Goal: Navigation & Orientation: Find specific page/section

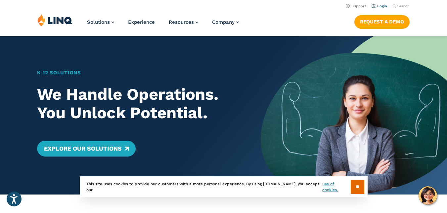
click at [382, 6] on link "Login" at bounding box center [380, 6] width 16 height 4
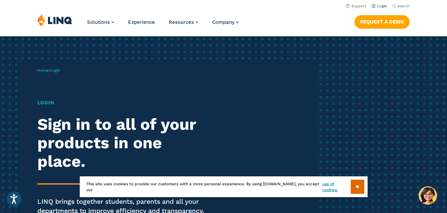
click at [385, 6] on link "Login" at bounding box center [380, 6] width 16 height 4
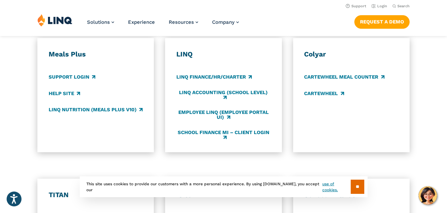
scroll to position [359, 0]
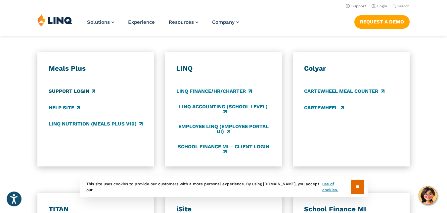
click at [75, 92] on link "Support Login" at bounding box center [72, 91] width 47 height 7
